Goal: Task Accomplishment & Management: Manage account settings

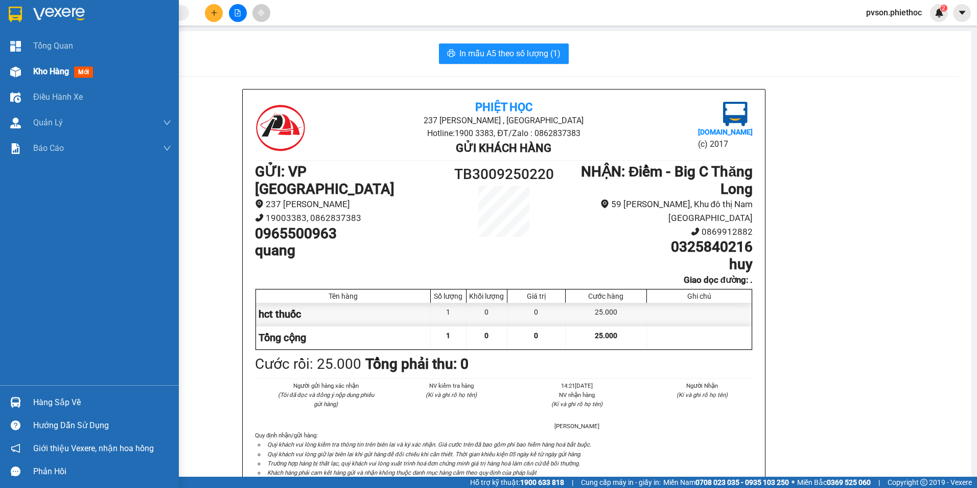
click at [31, 74] on div "Kho hàng mới" at bounding box center [89, 72] width 179 height 26
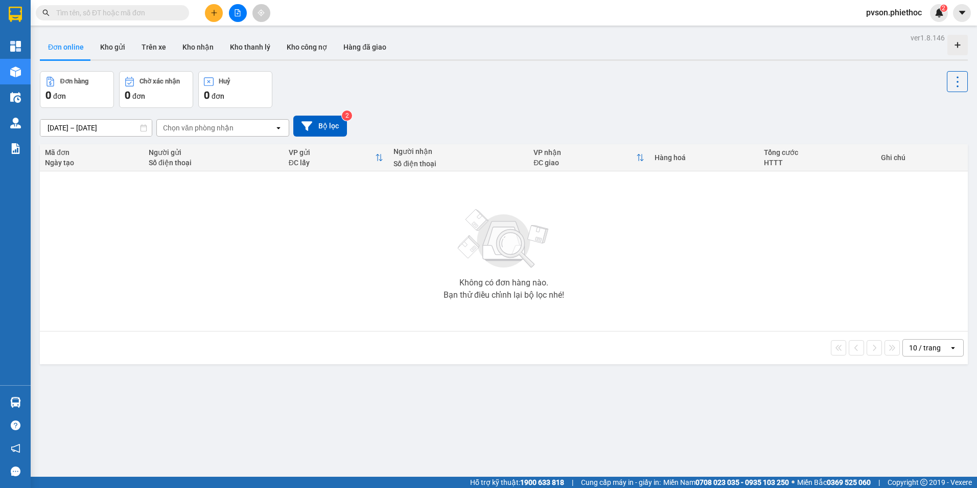
click at [136, 12] on input "text" at bounding box center [116, 12] width 121 height 11
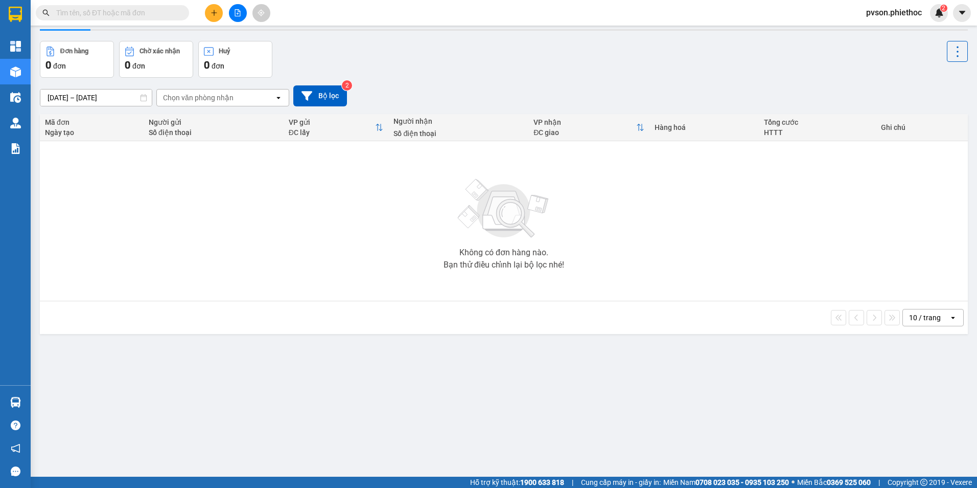
scroll to position [47, 0]
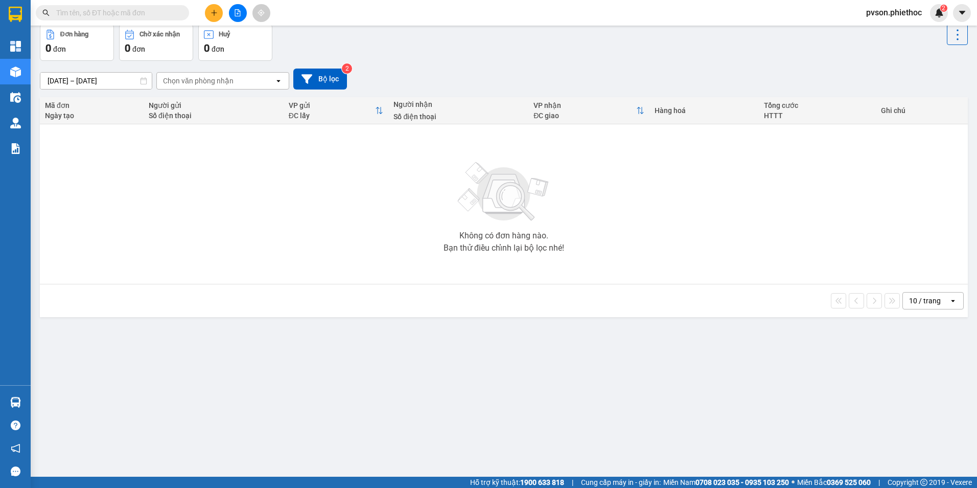
click at [932, 296] on div "10 / trang" at bounding box center [925, 300] width 32 height 10
click at [914, 416] on span "100 / trang" at bounding box center [921, 414] width 37 height 10
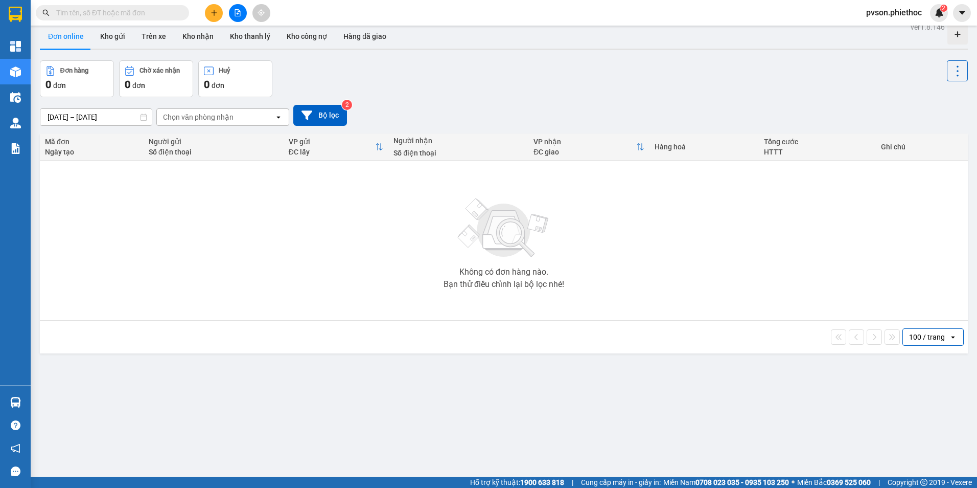
scroll to position [0, 0]
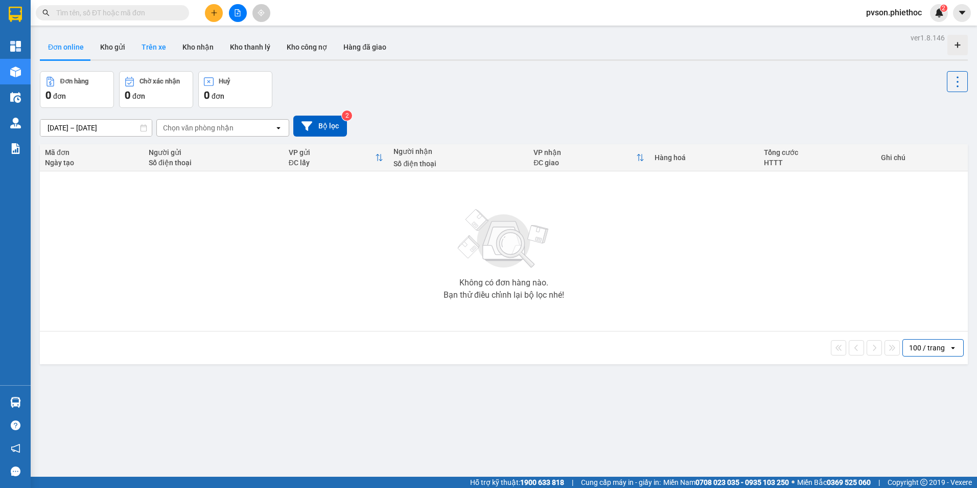
click at [151, 47] on button "Trên xe" at bounding box center [153, 47] width 41 height 25
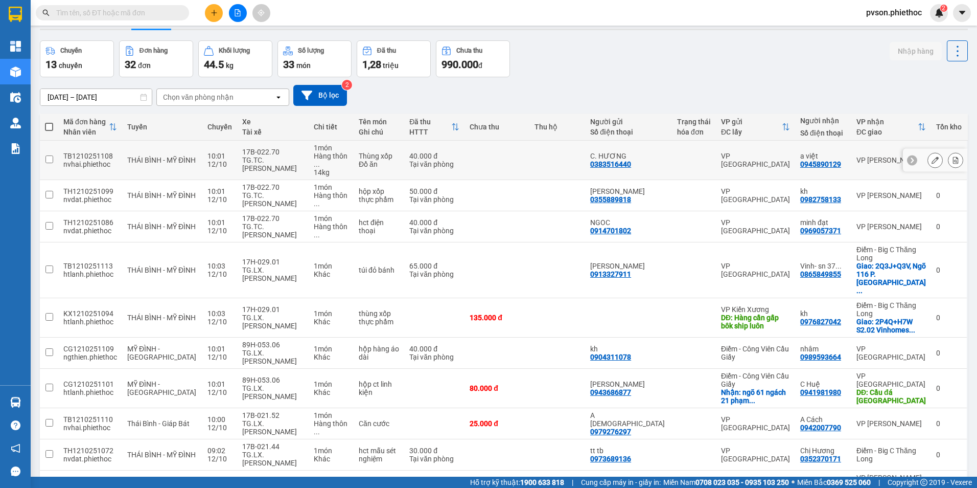
scroll to position [47, 0]
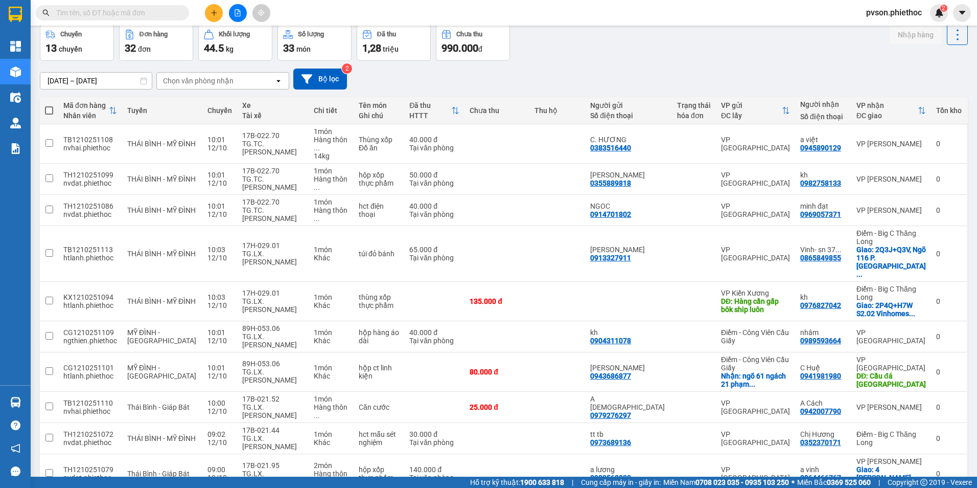
click at [927, 417] on span "100 / trang" at bounding box center [921, 413] width 37 height 10
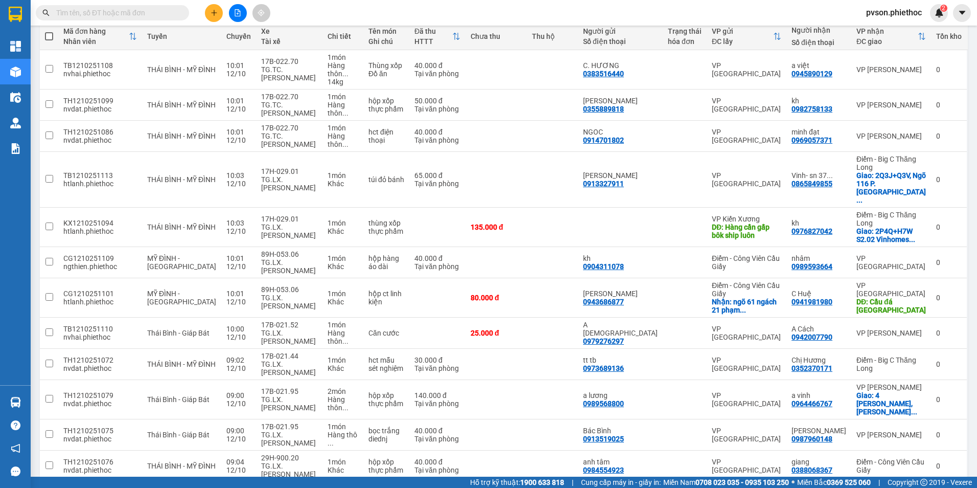
scroll to position [0, 0]
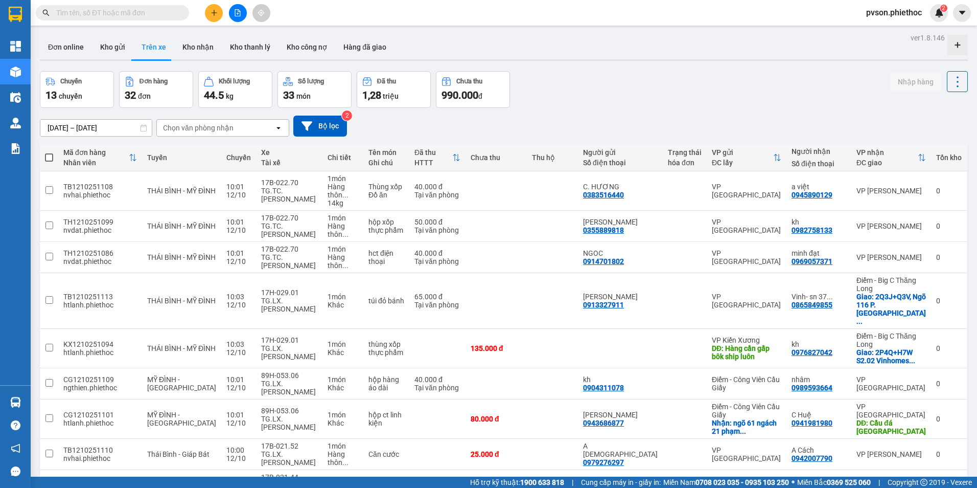
click at [93, 124] on input "[DATE] – [DATE]" at bounding box center [95, 128] width 111 height 16
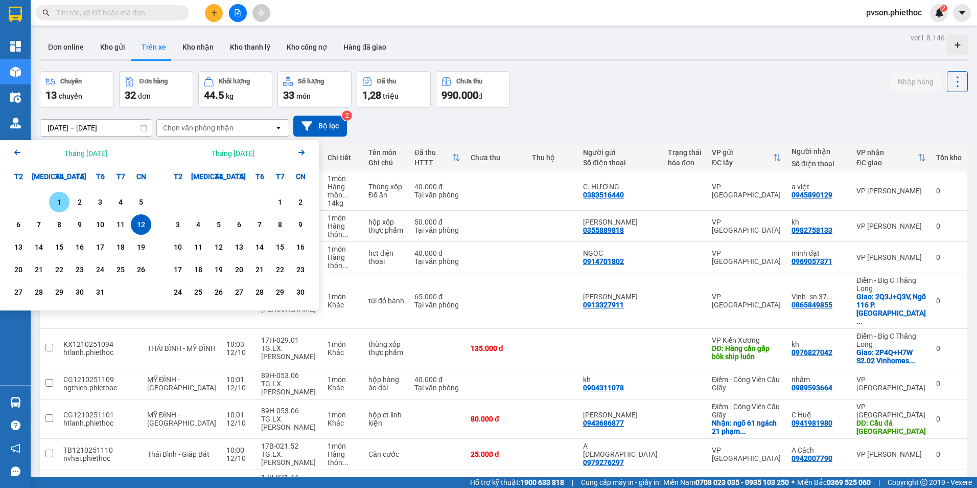
click at [56, 205] on div "1" at bounding box center [59, 202] width 14 height 12
click at [139, 221] on div "12" at bounding box center [141, 224] width 14 height 12
type input "[DATE] – [DATE]"
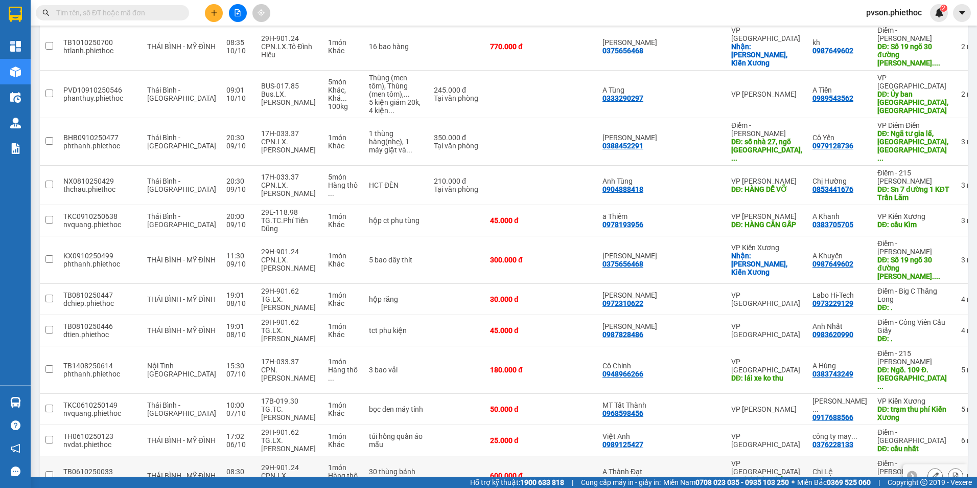
scroll to position [1970, 0]
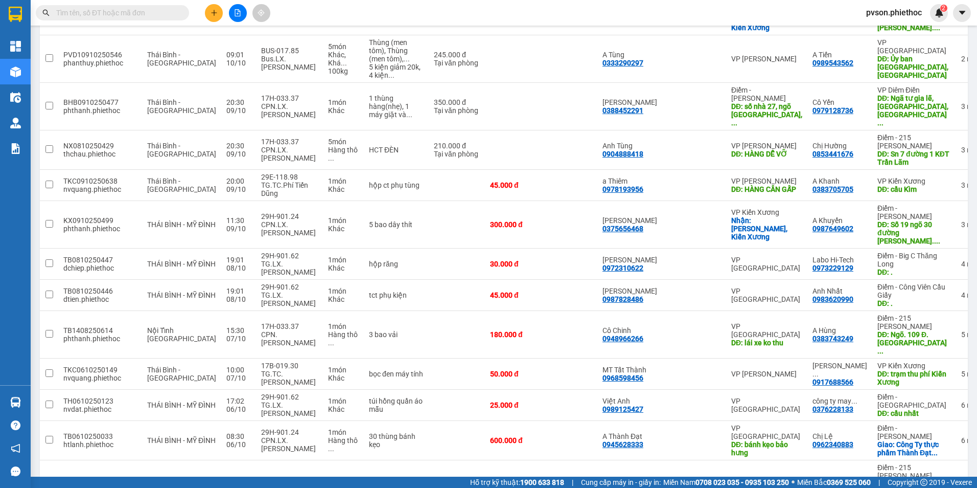
checkbox input "true"
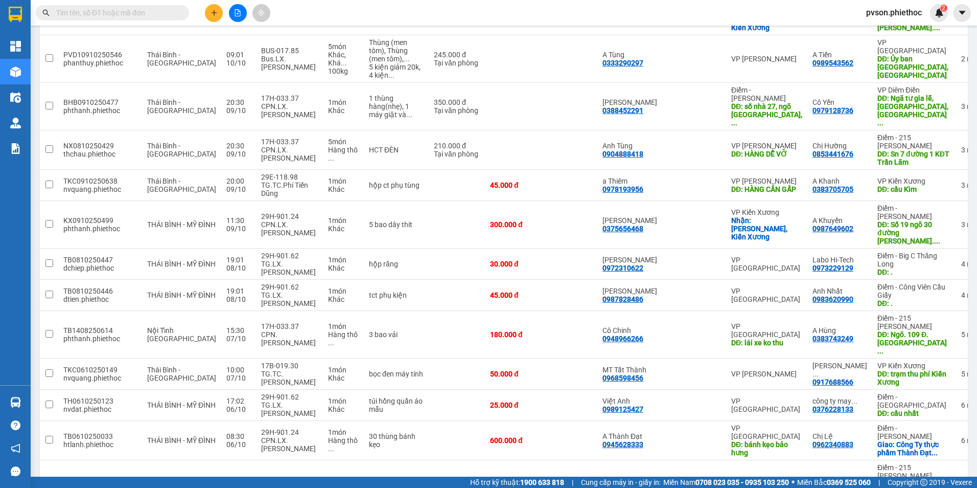
checkbox input "false"
checkbox input "true"
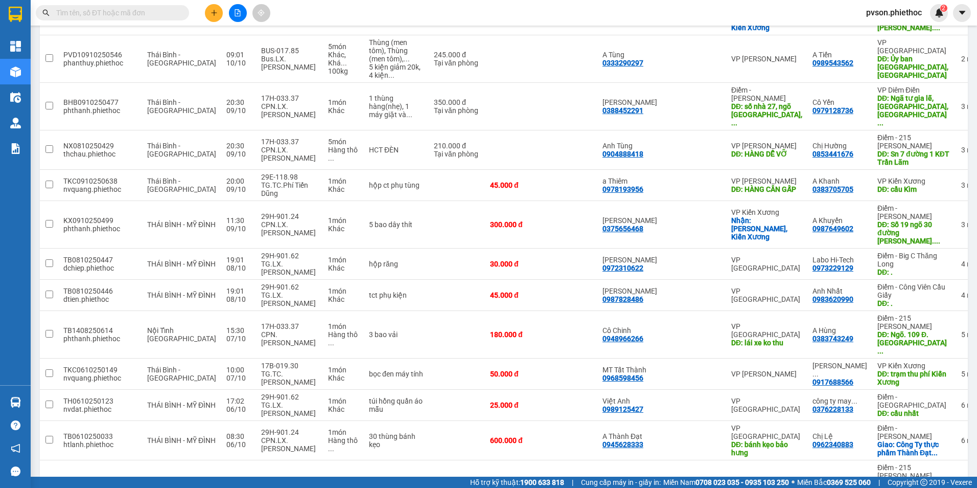
checkbox input "true"
checkbox input "false"
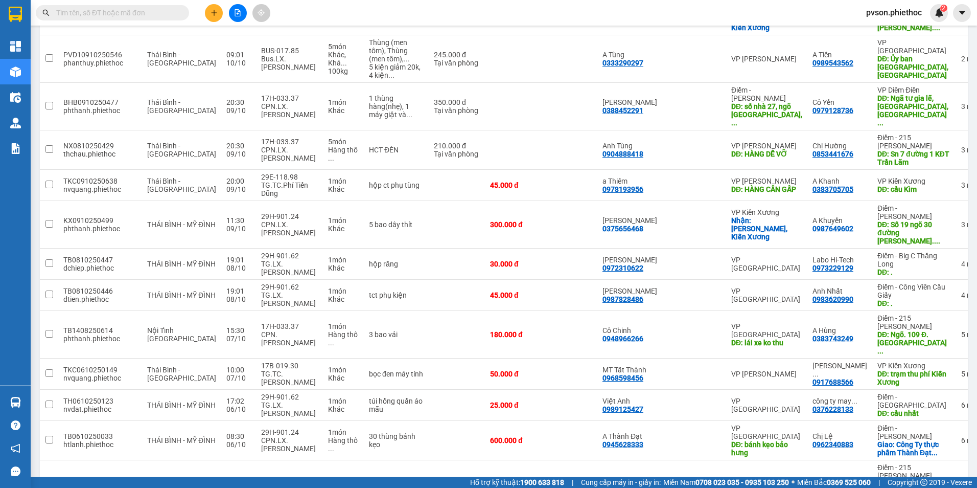
checkbox input "false"
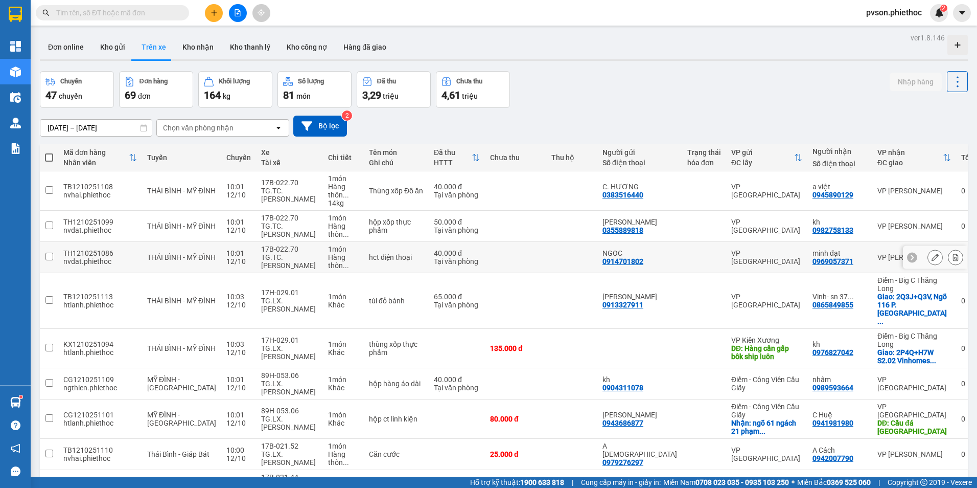
scroll to position [153, 0]
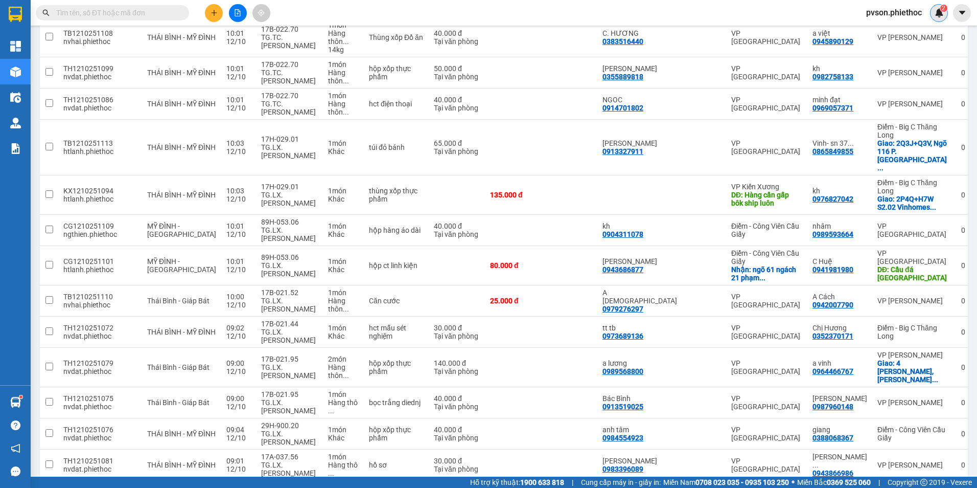
click at [943, 15] on img at bounding box center [939, 12] width 9 height 9
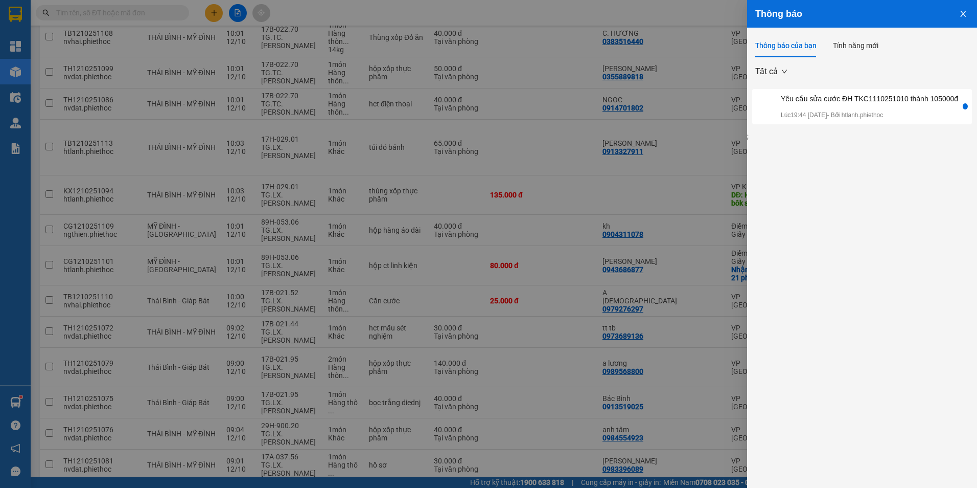
click at [679, 85] on div at bounding box center [488, 244] width 977 height 488
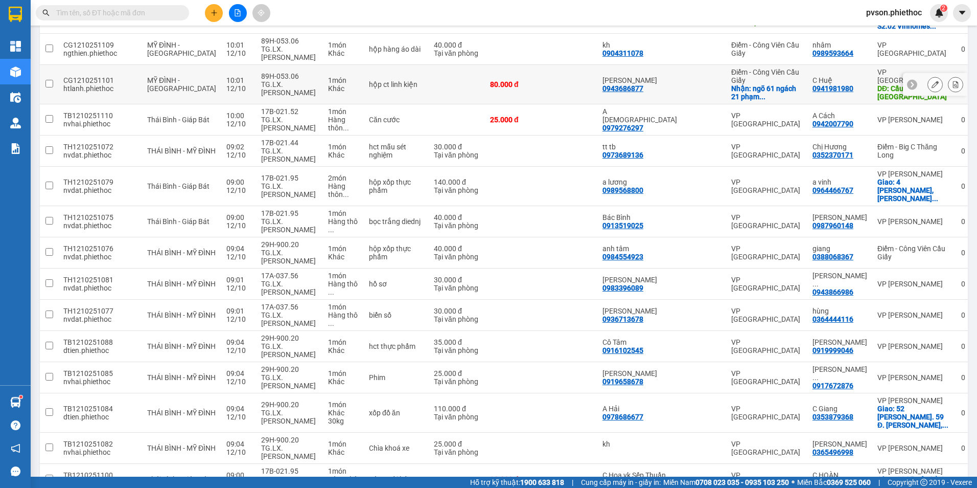
scroll to position [0, 0]
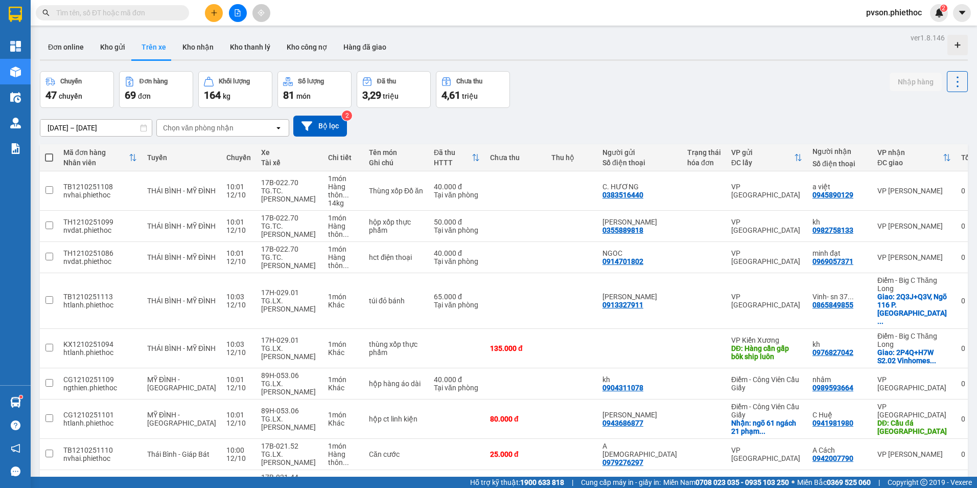
click at [131, 6] on span at bounding box center [112, 12] width 153 height 15
click at [132, 12] on input "text" at bounding box center [116, 12] width 121 height 11
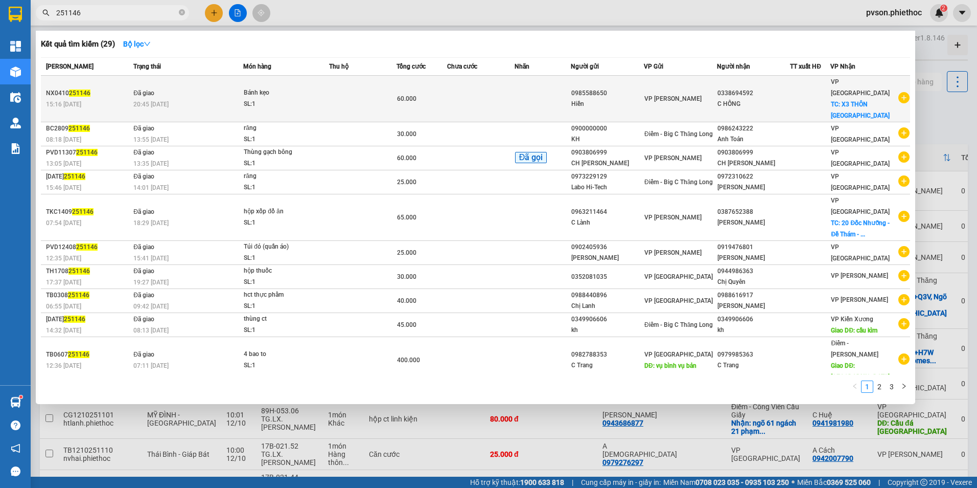
type input "251146"
click at [613, 99] on div "Hiền" at bounding box center [607, 104] width 72 height 11
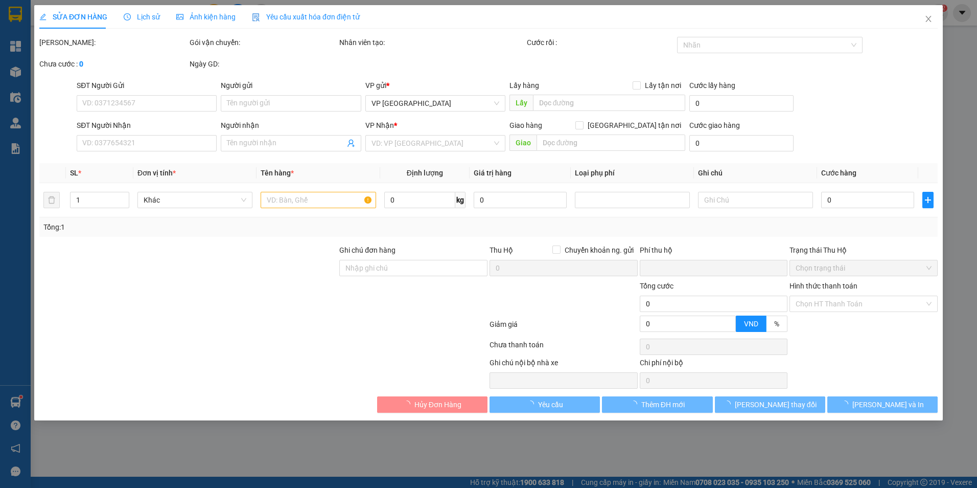
type input "0985588650"
type input "Hiền"
type input "0338694592"
type input "C HỒNG"
checkbox input "true"
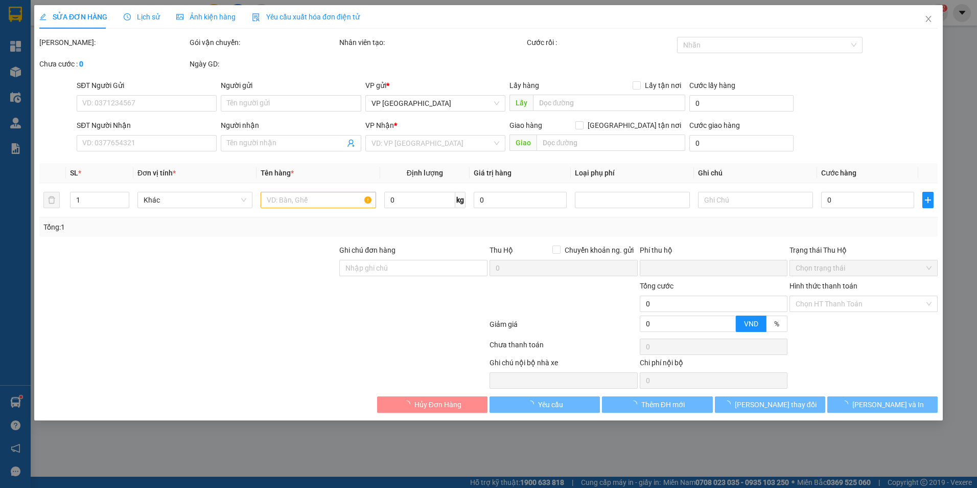
type input "X3 THÔN [GEOGRAPHIC_DATA]"
type input "30.000"
type input "0"
type input "60.000"
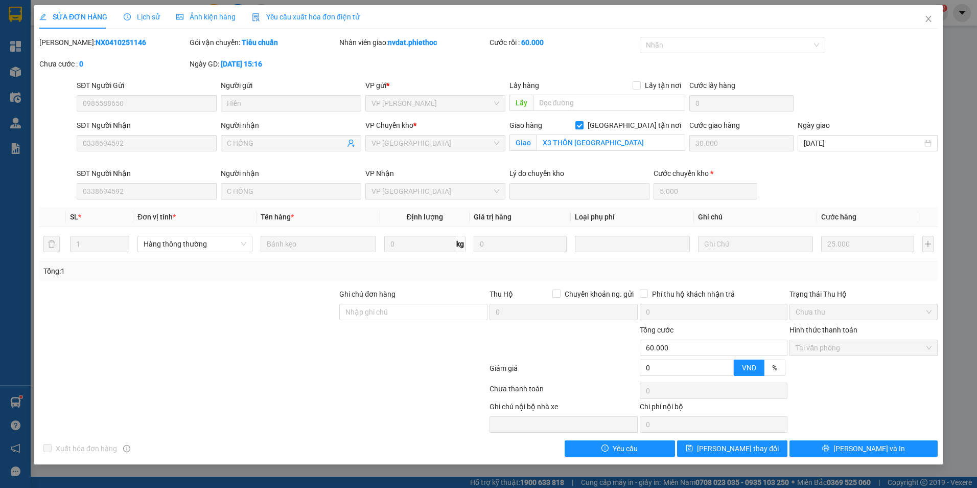
click at [143, 18] on span "Lịch sử" at bounding box center [142, 17] width 36 height 8
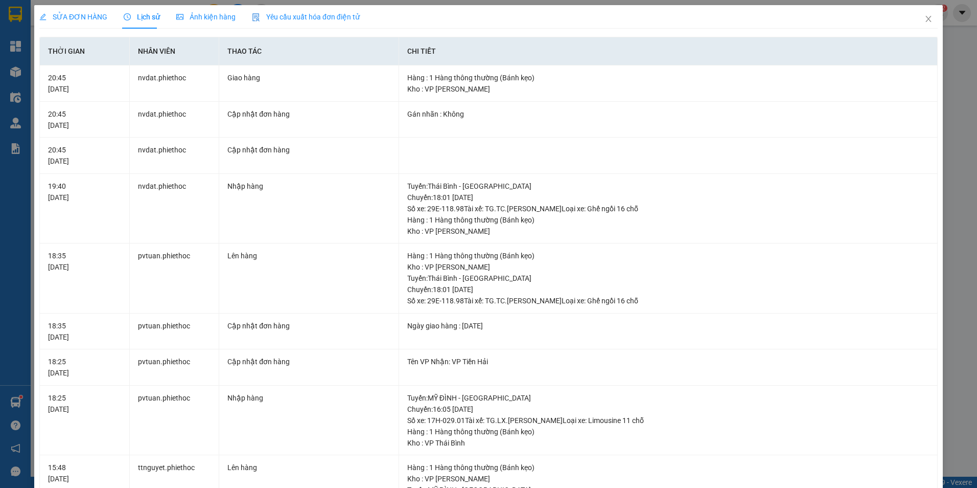
click at [80, 19] on span "SỬA ĐƠN HÀNG" at bounding box center [73, 17] width 68 height 8
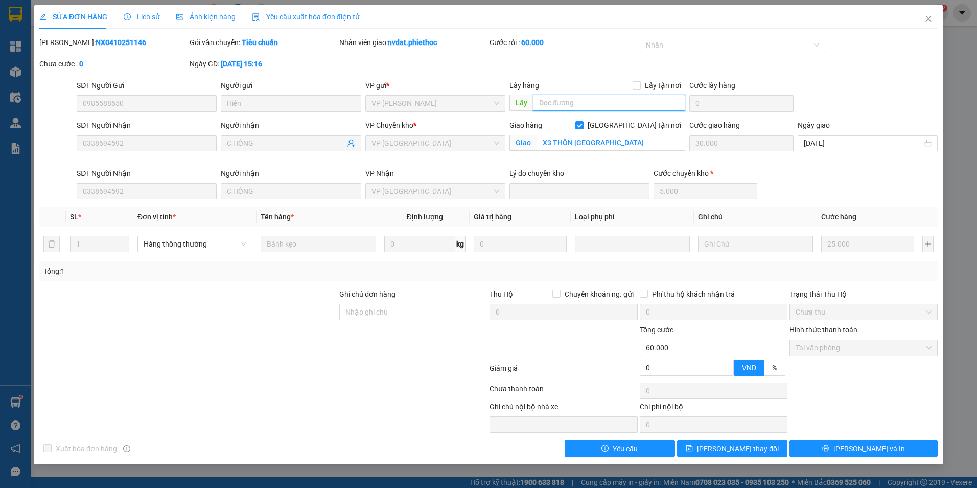
click at [597, 105] on input "text" at bounding box center [609, 103] width 153 height 16
type input "..."
click at [737, 452] on span "[PERSON_NAME] thay đổi" at bounding box center [738, 448] width 82 height 11
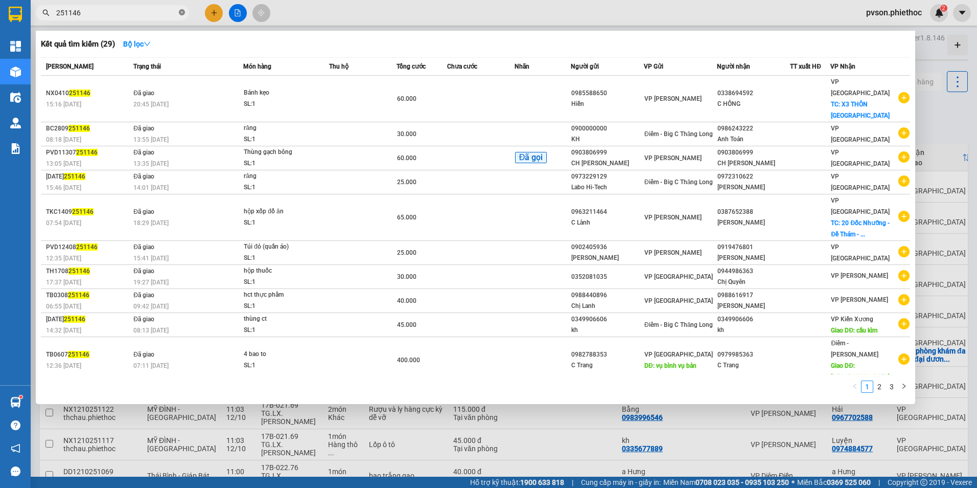
click at [180, 12] on icon "close-circle" at bounding box center [182, 12] width 6 height 6
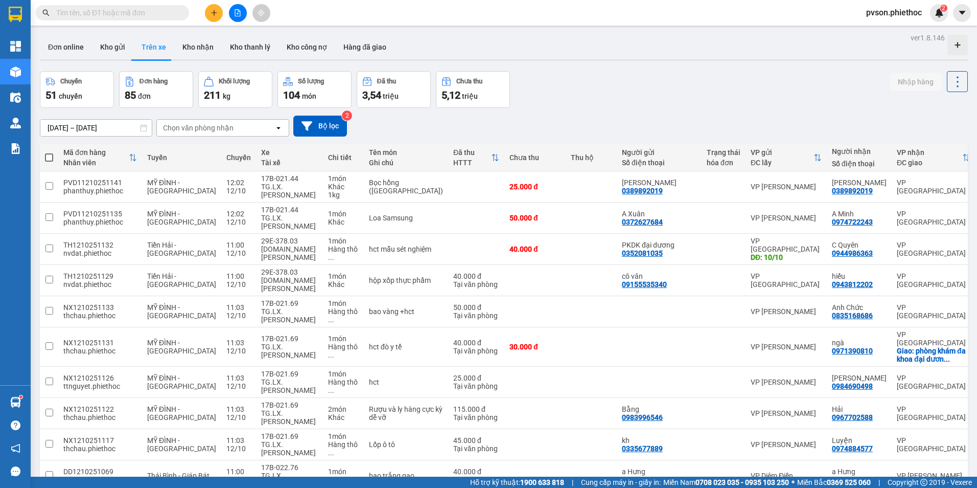
click at [106, 9] on input "text" at bounding box center [116, 12] width 121 height 11
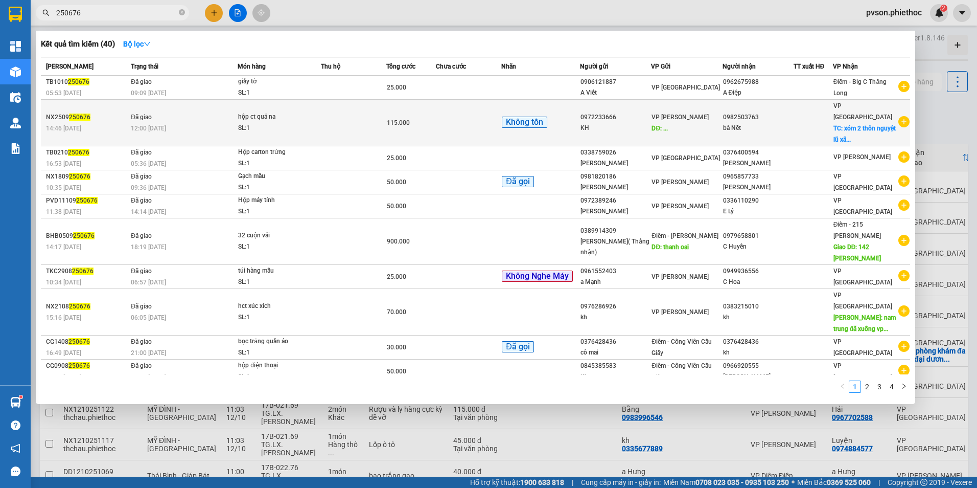
type input "250676"
click at [644, 123] on div "KH" at bounding box center [616, 128] width 70 height 11
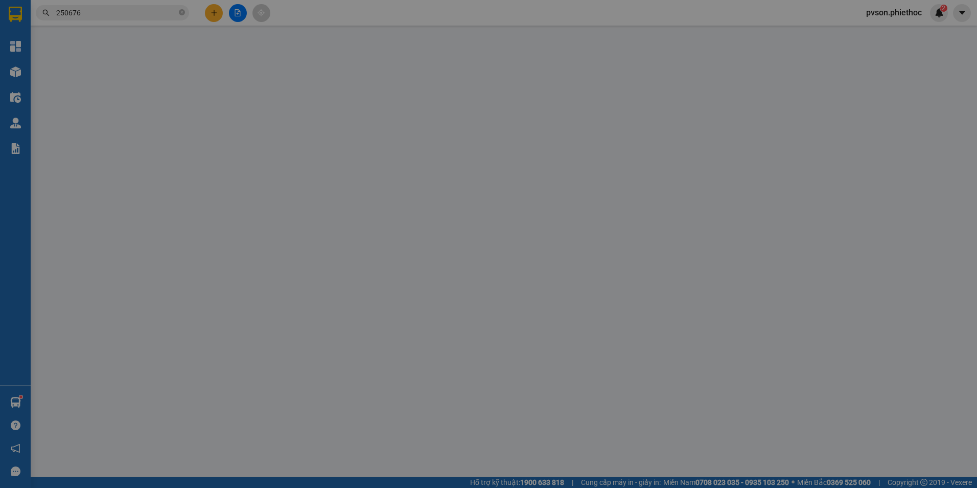
type input "0972233666"
type input "KH"
type input "..."
type input "0982503763"
type input "bà Nết"
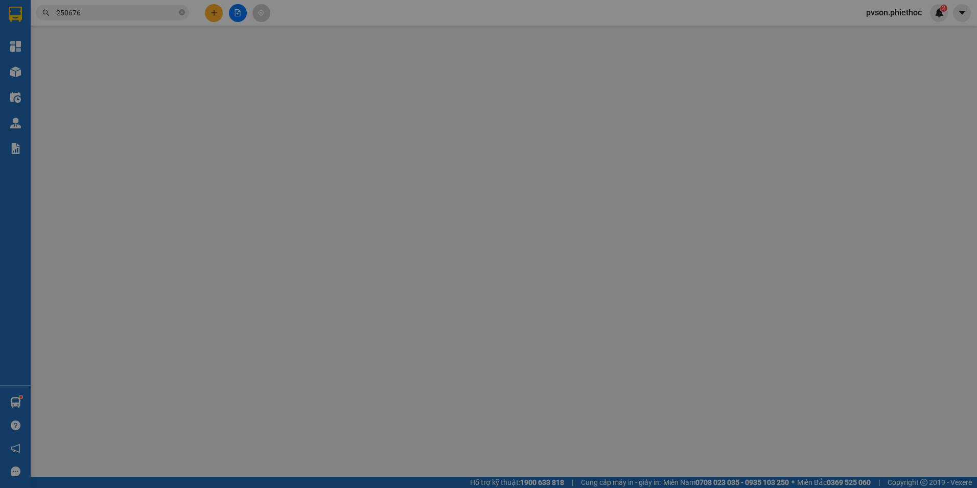
checkbox input "true"
type input "xóm 2 thôn nguyệt lũ xã [GEOGRAPHIC_DATA], [GEOGRAPHIC_DATA] ( cạnh nhà to…"
type input "60.000"
type input "0"
type input "115.000"
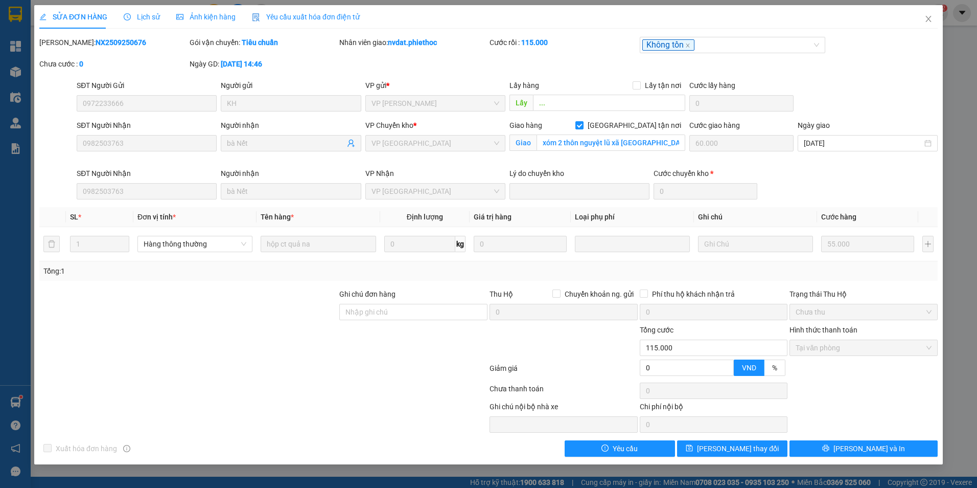
click at [147, 18] on span "Lịch sử" at bounding box center [142, 17] width 36 height 8
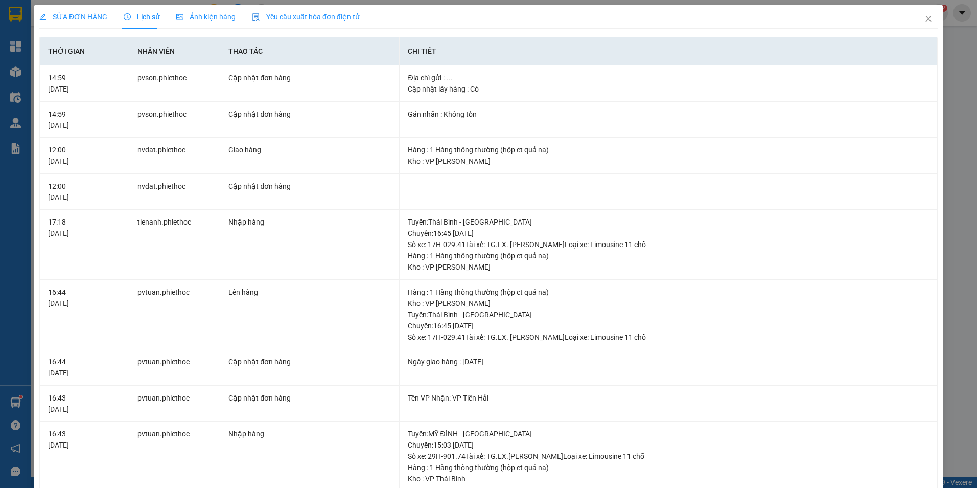
click at [90, 19] on span "SỬA ĐƠN HÀNG" at bounding box center [73, 17] width 68 height 8
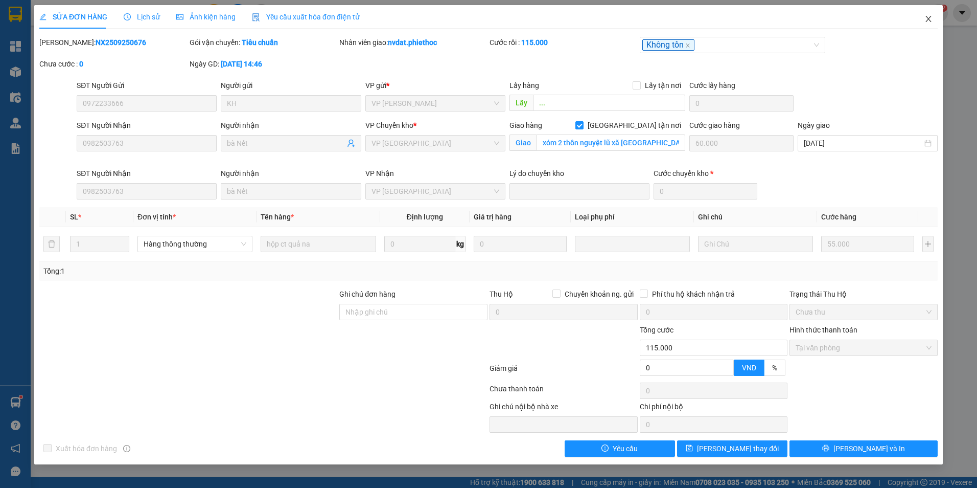
click at [927, 20] on icon "close" at bounding box center [929, 19] width 8 height 8
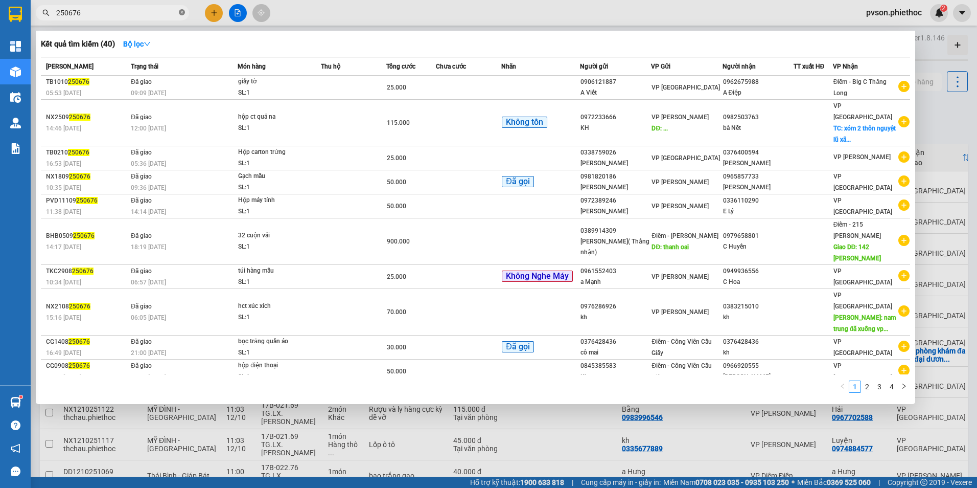
click at [181, 15] on icon "close-circle" at bounding box center [182, 12] width 6 height 6
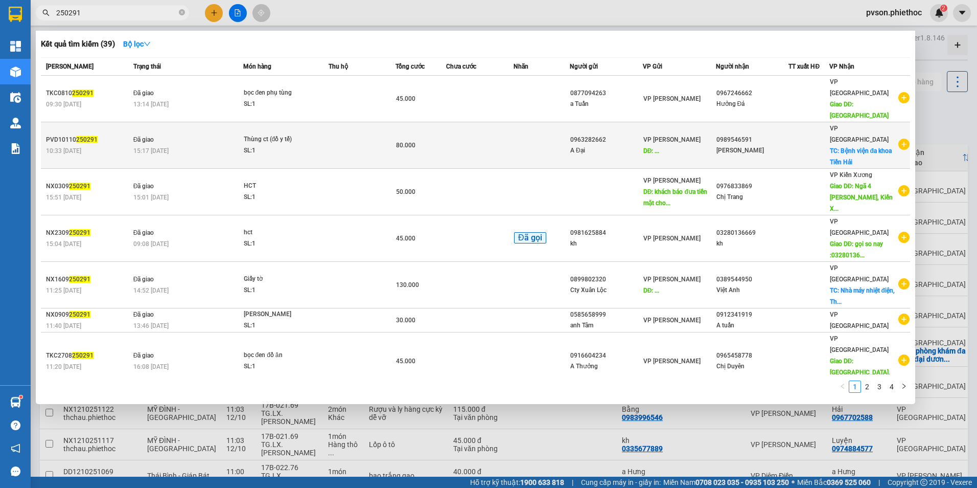
type input "250291"
click at [547, 131] on td at bounding box center [542, 145] width 56 height 47
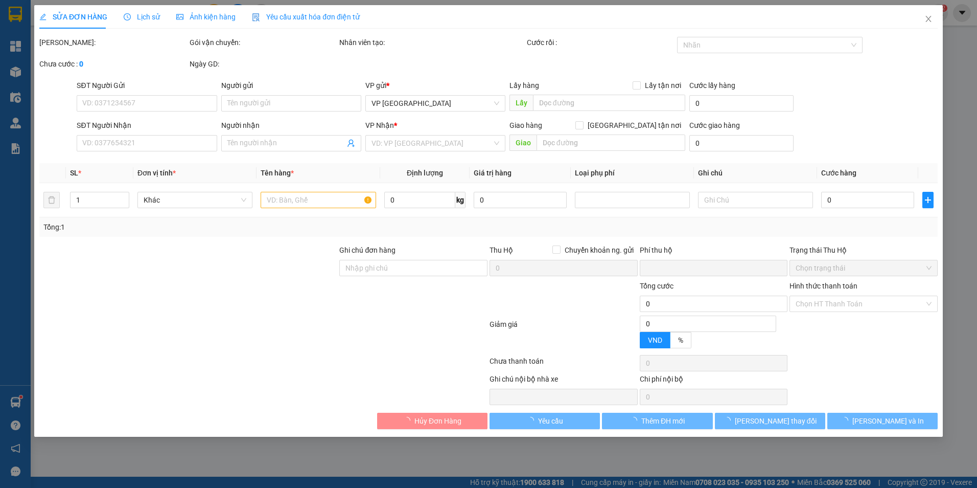
type input "0963282662"
type input "A Đại"
type input "..."
type input "0989546591"
type input "[PERSON_NAME]"
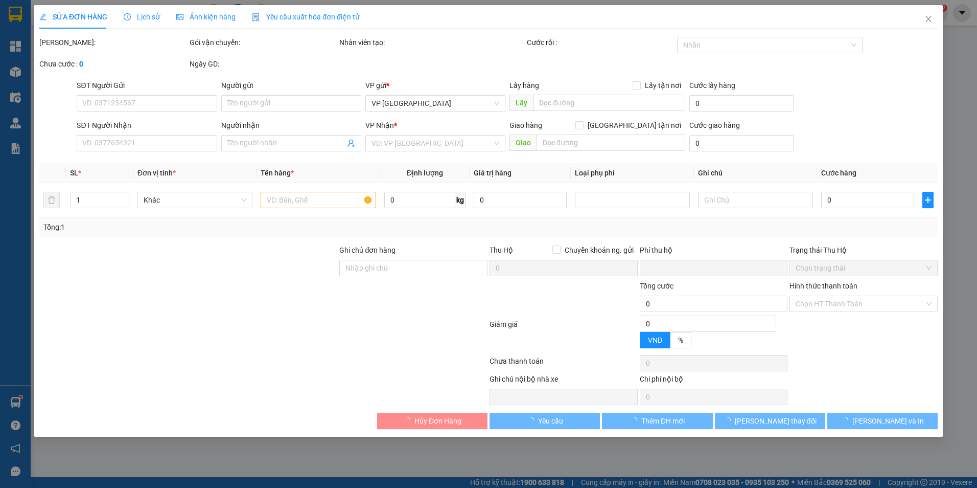
checkbox input "true"
type input "Bệnh viện đa khoa [GEOGRAPHIC_DATA]"
type input "40.000"
type input "0"
type input "80.000"
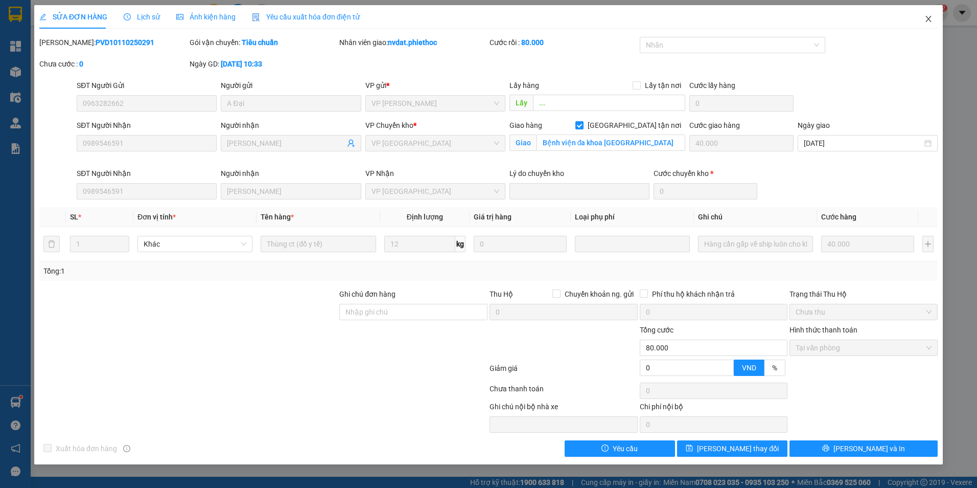
click at [936, 16] on span "Close" at bounding box center [928, 19] width 29 height 29
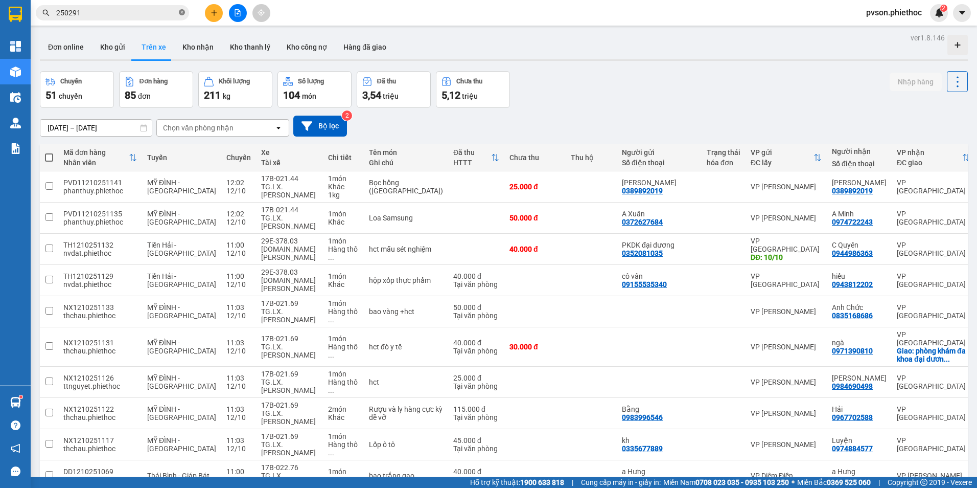
click at [184, 12] on icon "close-circle" at bounding box center [182, 12] width 6 height 6
click at [131, 10] on input "text" at bounding box center [116, 12] width 121 height 11
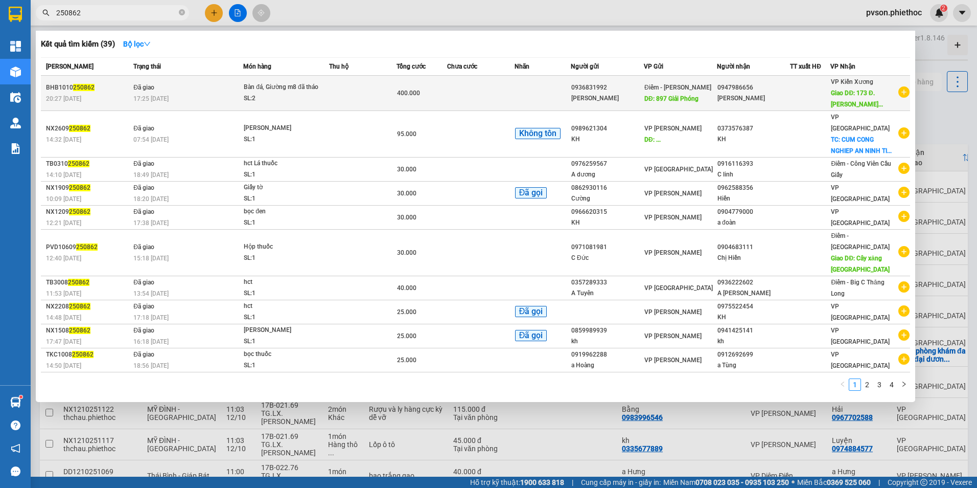
type input "250862"
click at [667, 102] on span "DĐ: 897 Giải Phóng" at bounding box center [672, 98] width 54 height 7
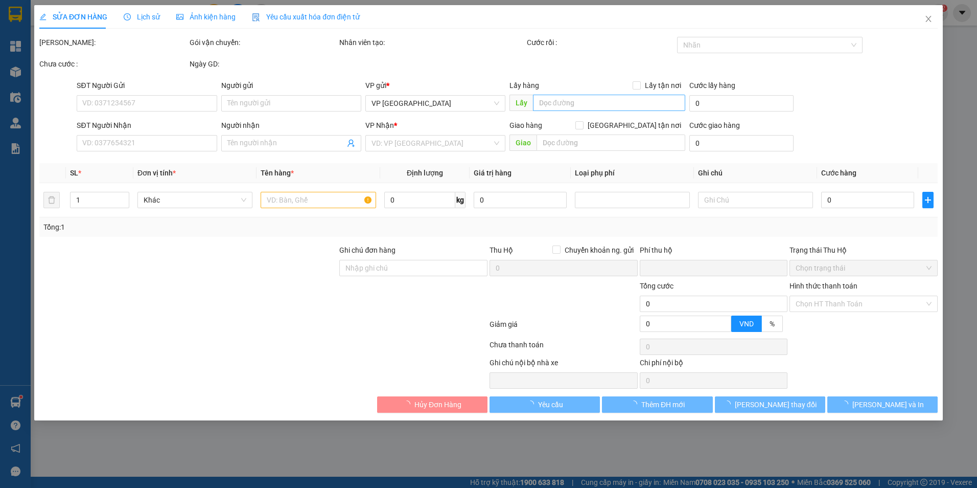
type input "0936831992"
type input "[PERSON_NAME]"
type input "897 Giải Phóng"
type input "50.000"
type input "0947986656"
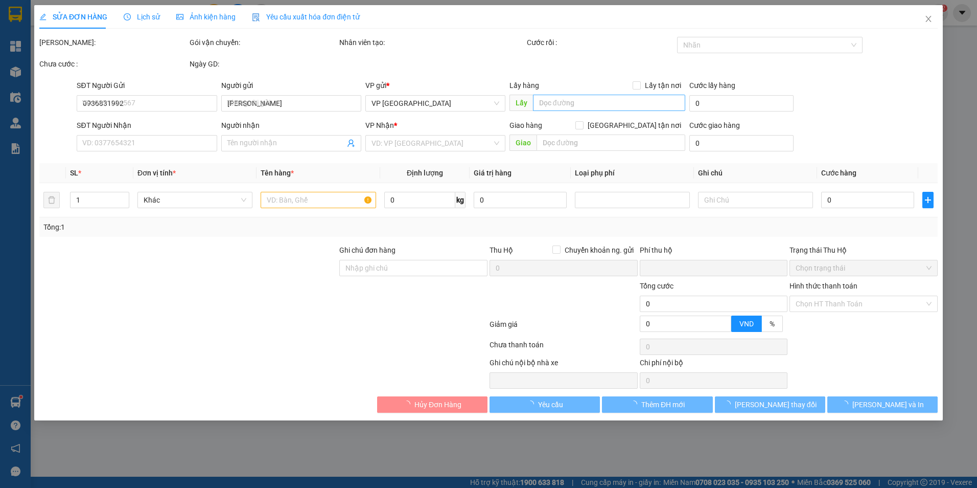
type input "[PERSON_NAME]"
type input "173 Đ. [PERSON_NAME], [GEOGRAPHIC_DATA], [GEOGRAPHIC_DATA], [GEOGRAPHIC_DATA], …"
type input "50.000"
type input "0"
type input "400.000"
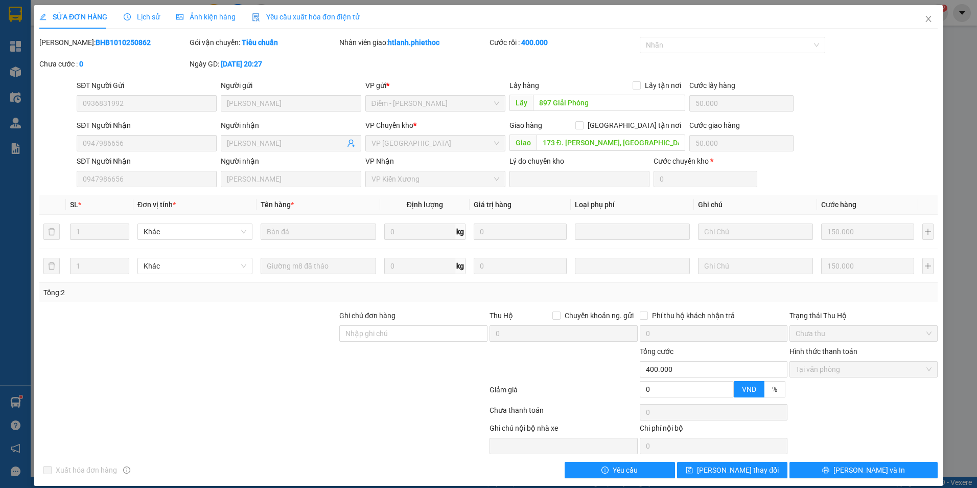
click at [146, 19] on span "Lịch sử" at bounding box center [142, 17] width 36 height 8
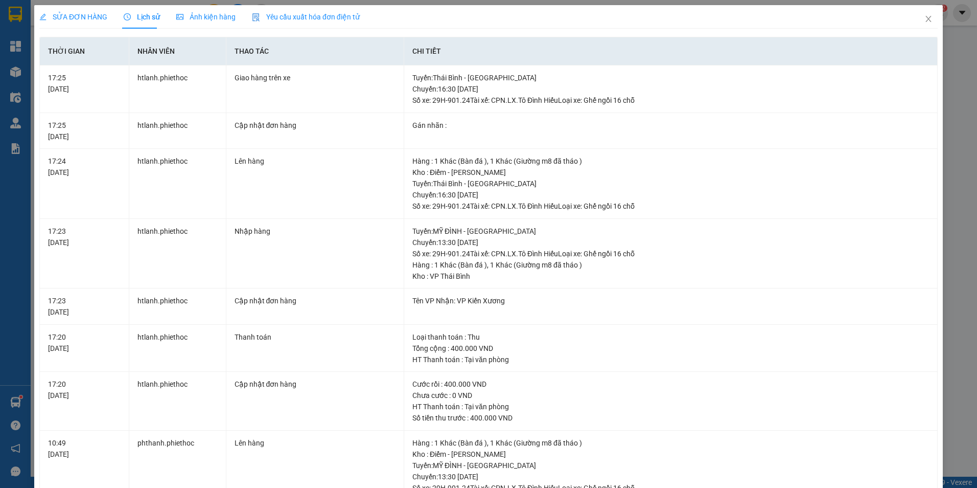
click at [88, 16] on span "SỬA ĐƠN HÀNG" at bounding box center [73, 17] width 68 height 8
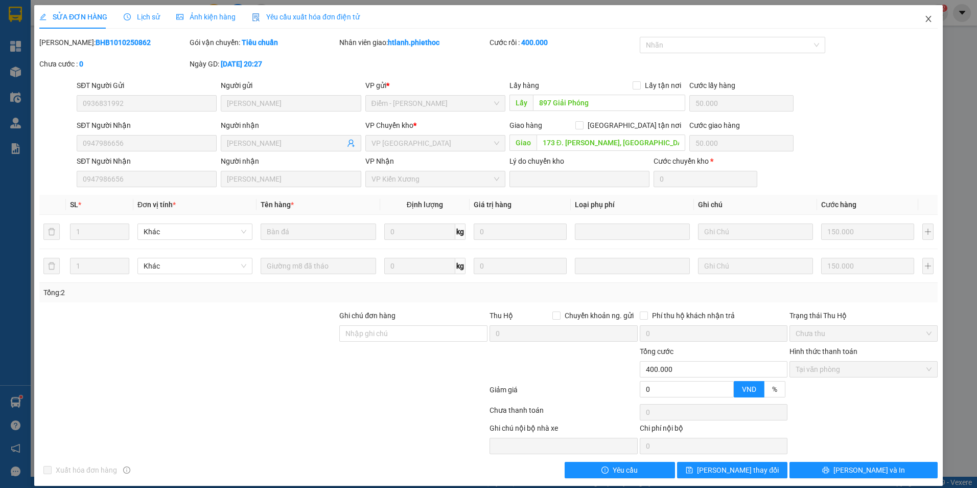
click at [925, 19] on icon "close" at bounding box center [929, 19] width 8 height 8
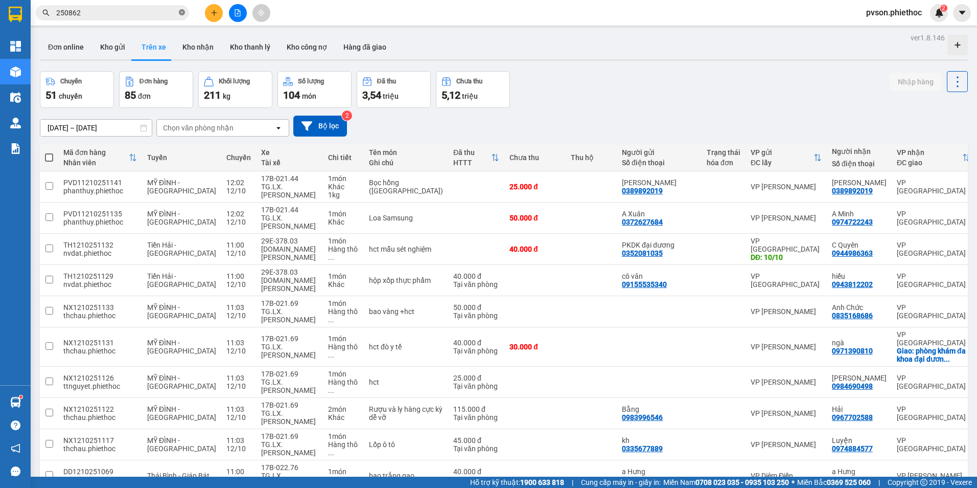
click at [184, 12] on icon "close-circle" at bounding box center [182, 12] width 6 height 6
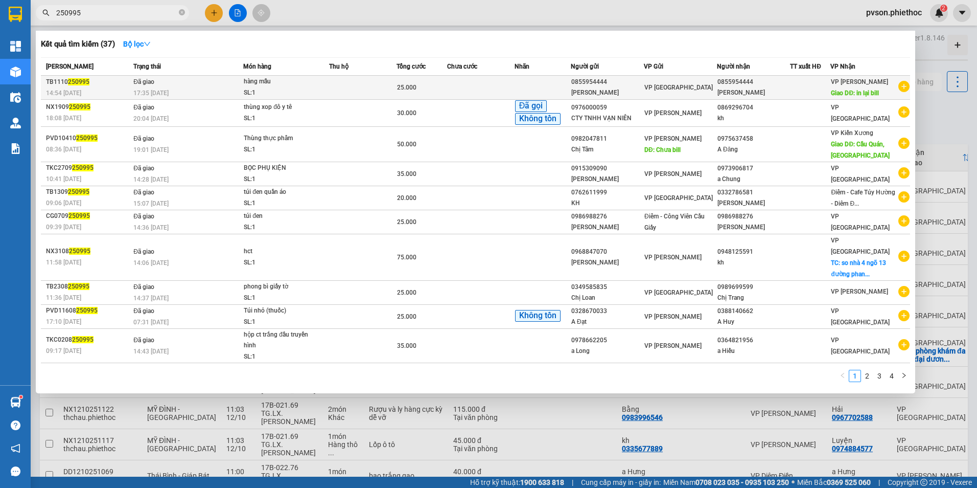
type input "250995"
click at [762, 87] on div "[PERSON_NAME]" at bounding box center [754, 92] width 72 height 11
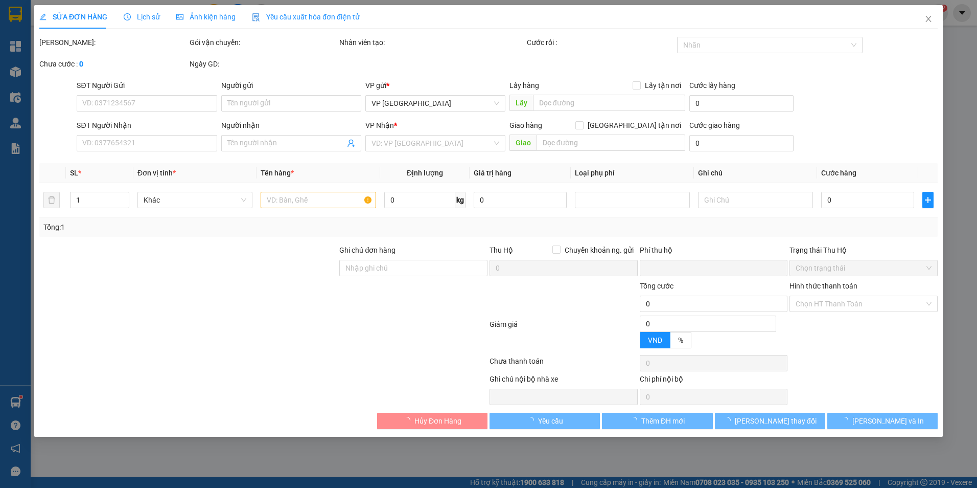
type input "0855954444"
type input "[PERSON_NAME]"
type input "0855954444"
type input "[PERSON_NAME]"
type input "in lại bill"
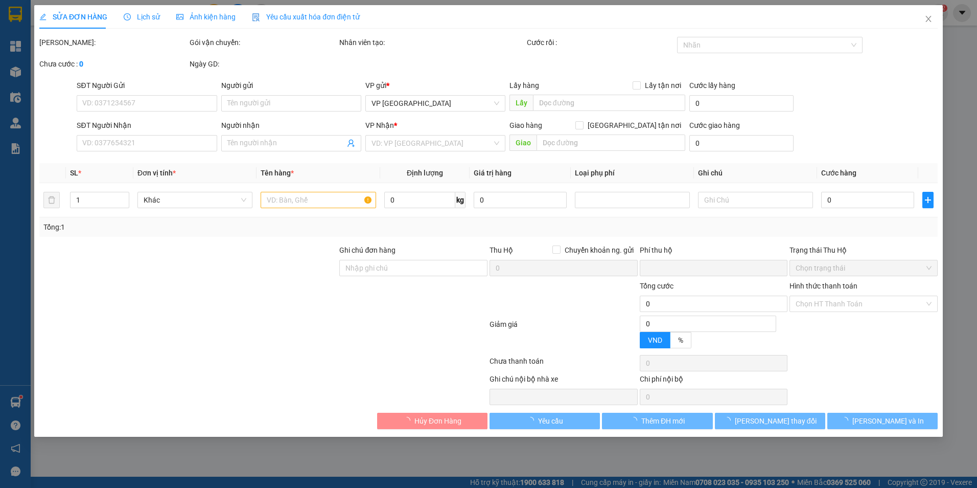
type input "0"
type input "25.000"
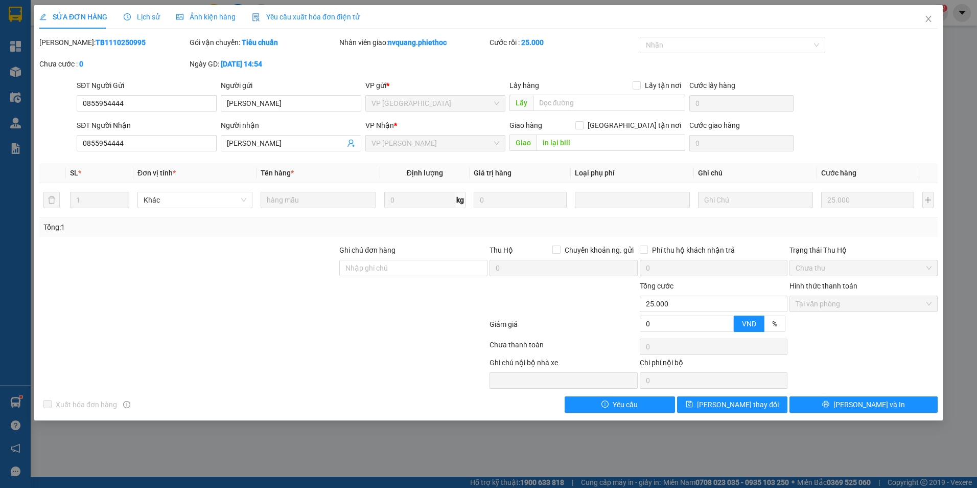
click at [150, 16] on span "Lịch sử" at bounding box center [142, 17] width 36 height 8
